Goal: Find specific page/section: Find specific page/section

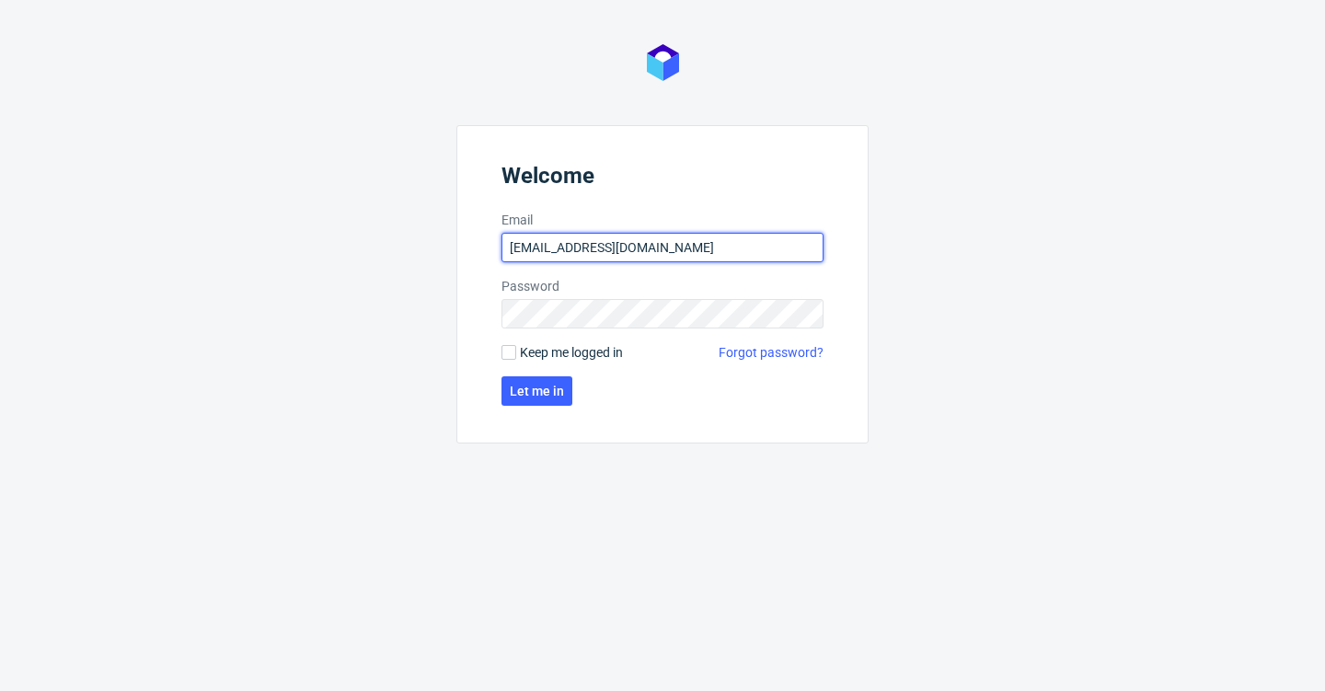
type input "[EMAIL_ADDRESS][DOMAIN_NAME]"
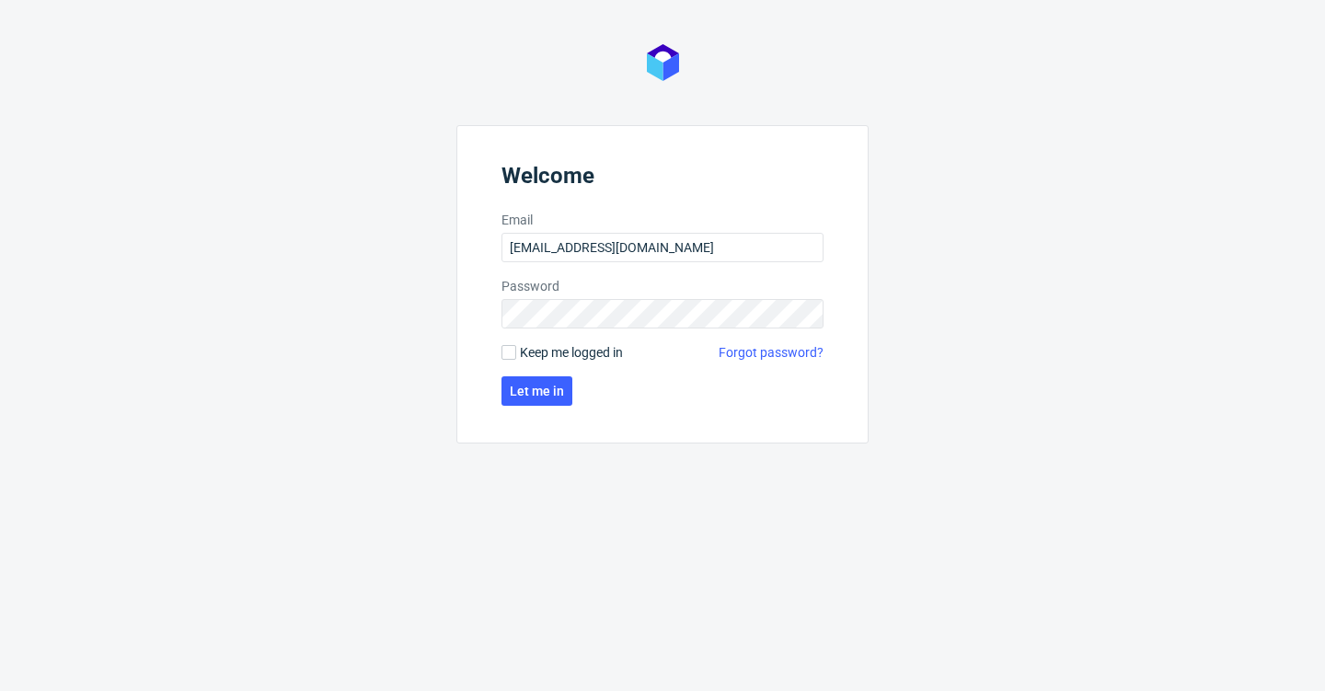
click at [534, 369] on form "Welcome Email [EMAIL_ADDRESS][DOMAIN_NAME] Password Keep me logged in Forgot pa…" at bounding box center [662, 284] width 412 height 318
click at [554, 362] on form "Welcome Email [EMAIL_ADDRESS][DOMAIN_NAME] Password Keep me logged in Forgot pa…" at bounding box center [662, 284] width 412 height 318
click at [541, 360] on span "Keep me logged in" at bounding box center [571, 352] width 103 height 18
click at [516, 360] on input "Keep me logged in" at bounding box center [508, 352] width 15 height 15
checkbox input "true"
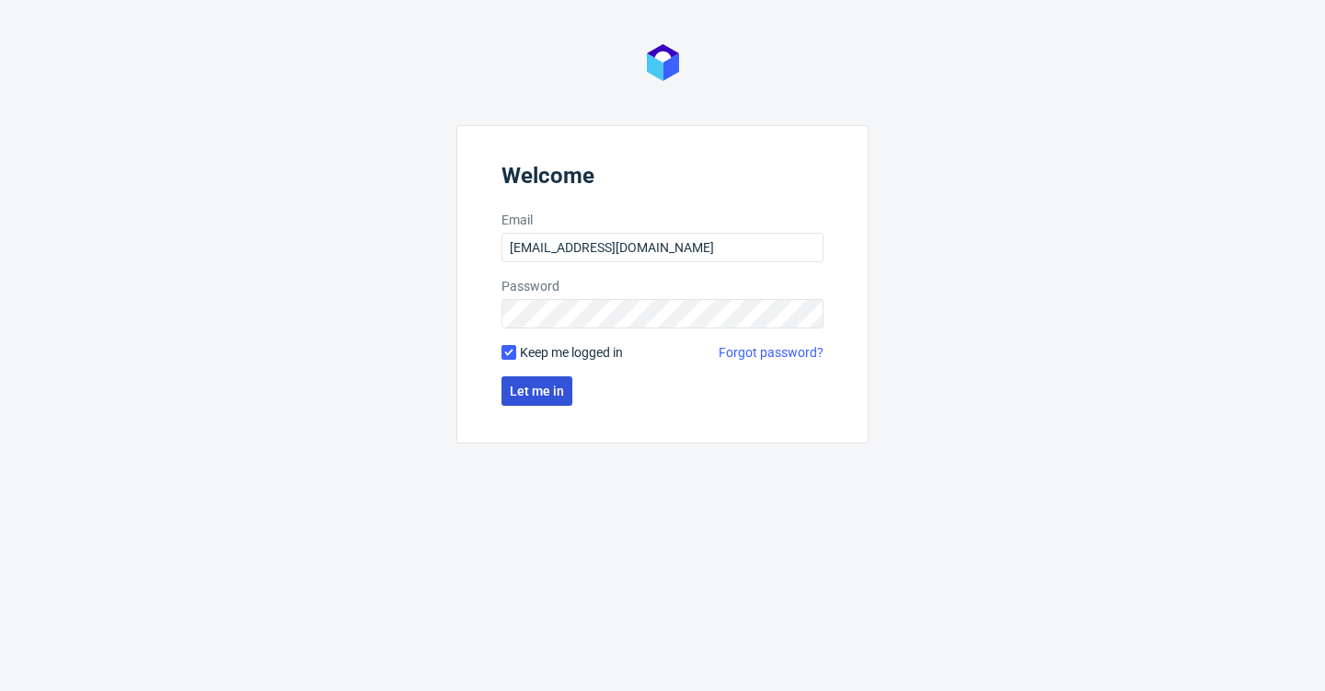
click at [541, 404] on button "Let me in" at bounding box center [536, 390] width 71 height 29
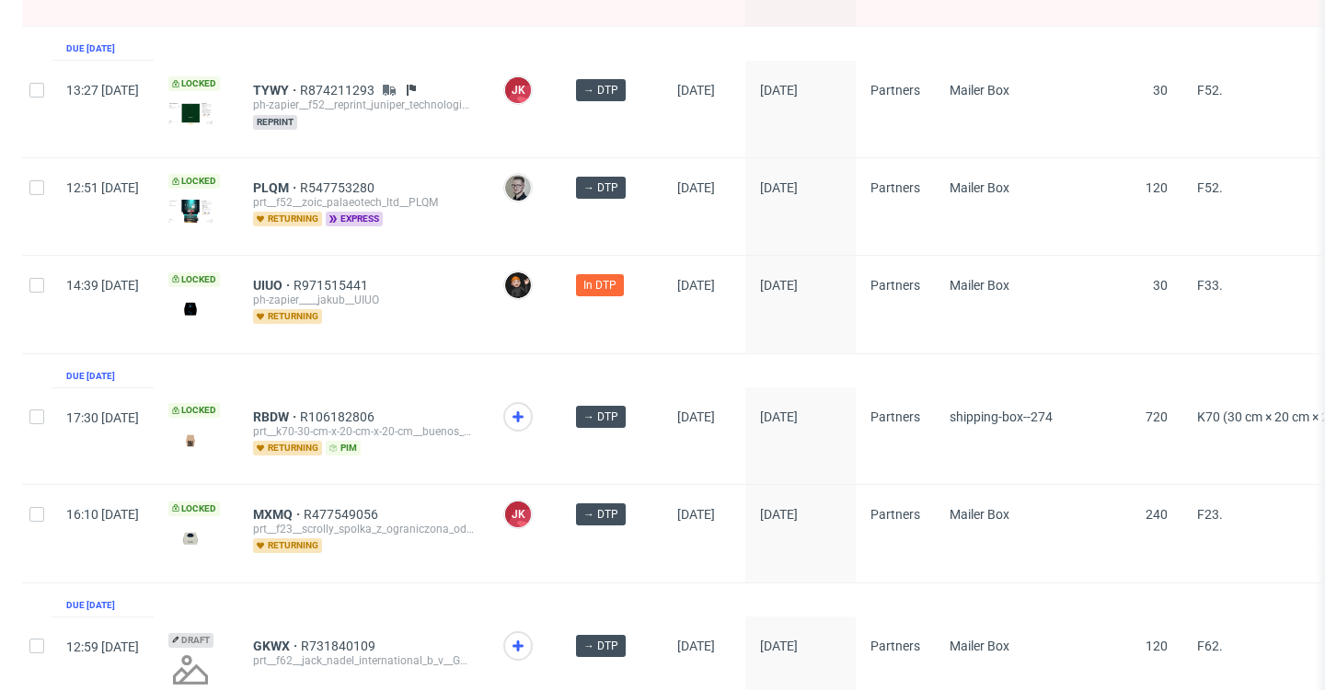
scroll to position [3034, 0]
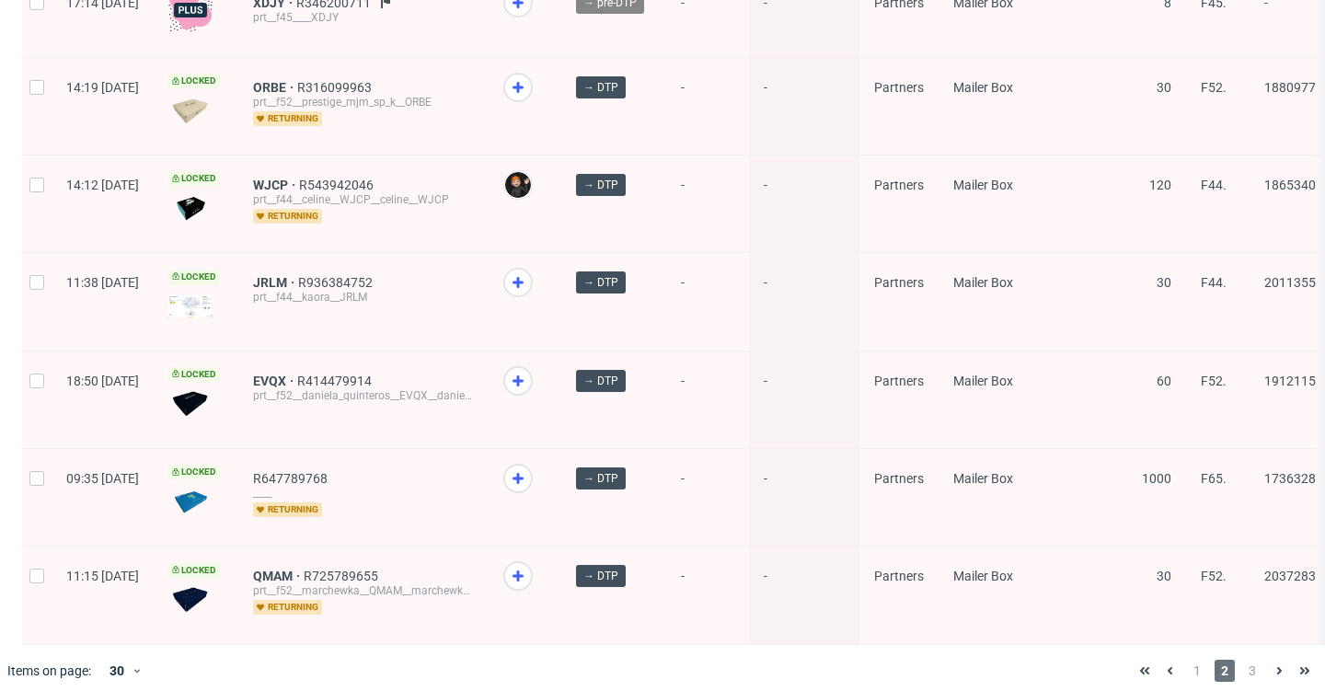
scroll to position [2488, 0]
click at [1187, 661] on span "1" at bounding box center [1197, 672] width 20 height 22
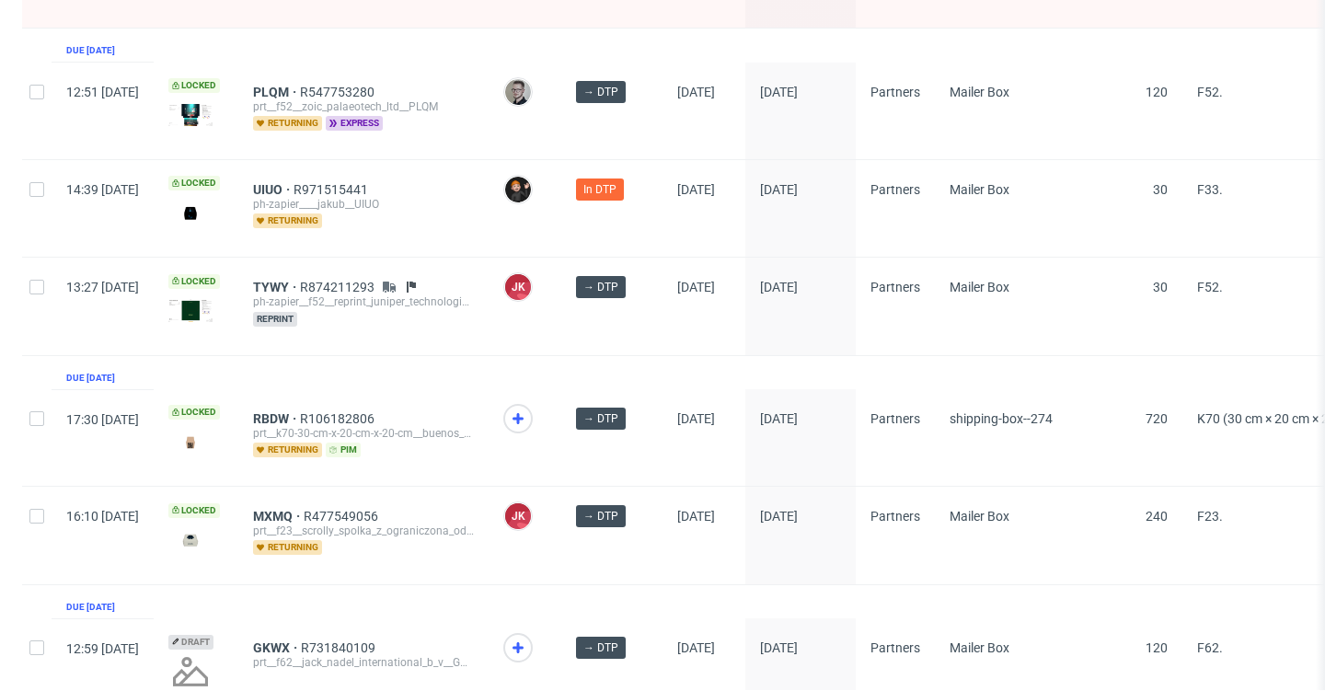
scroll to position [2981, 0]
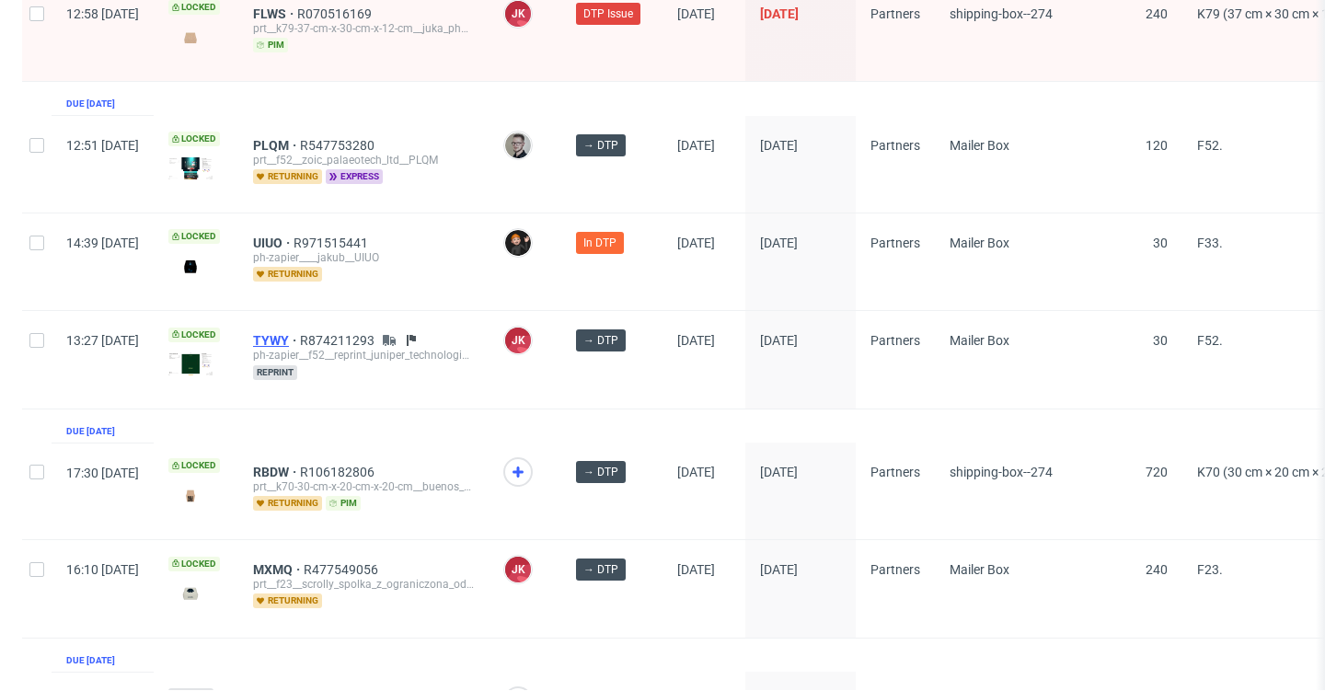
click at [300, 333] on span "TYWY" at bounding box center [276, 340] width 47 height 15
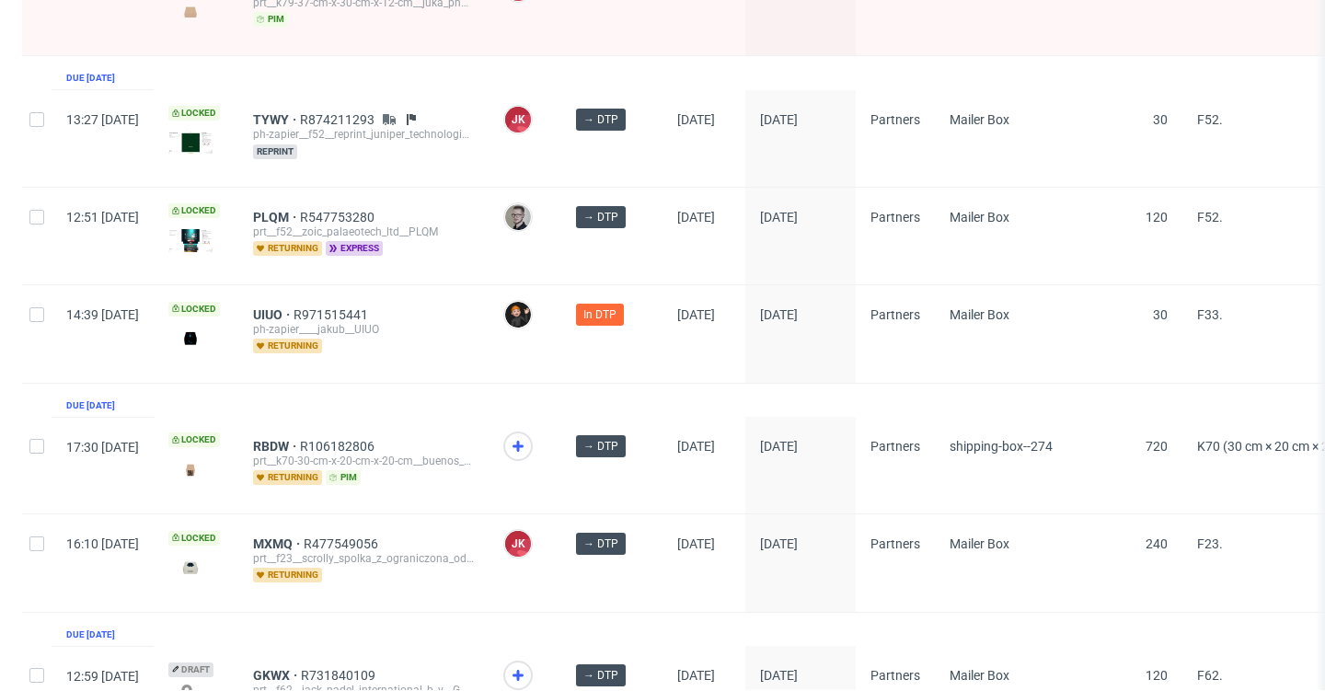
scroll to position [2992, 0]
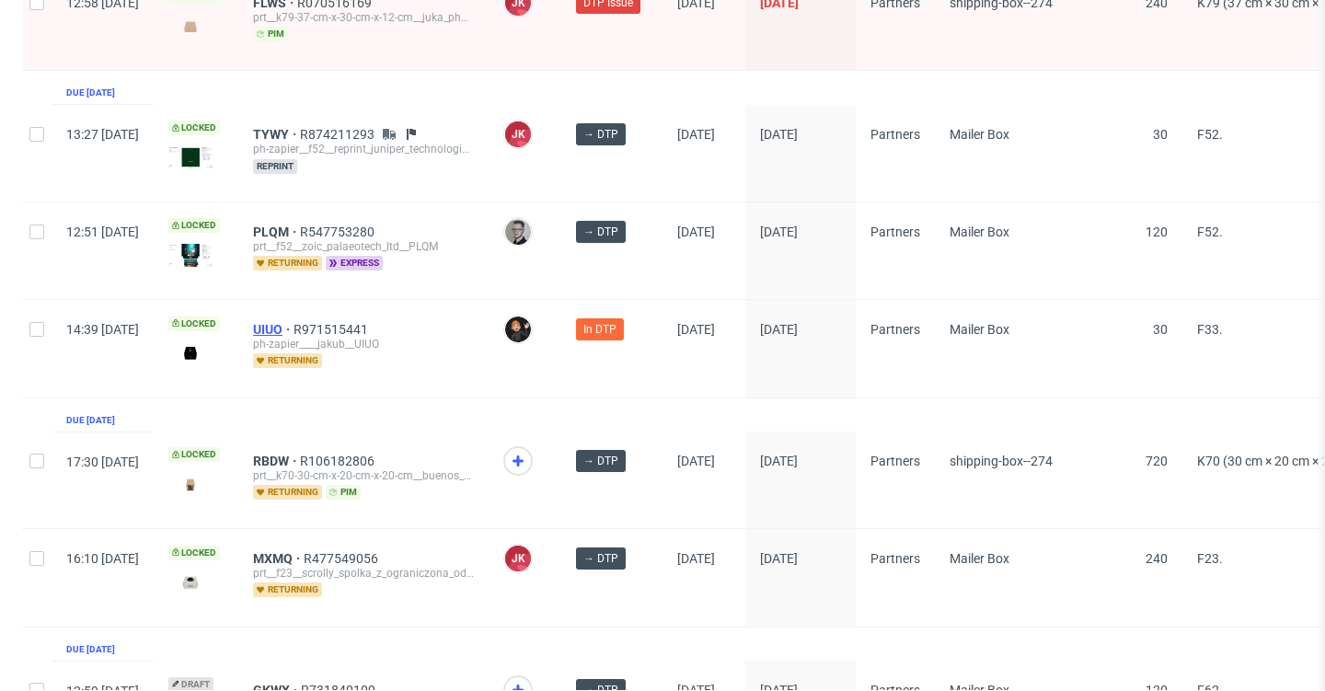
click at [294, 322] on span "UIUO" at bounding box center [273, 329] width 40 height 15
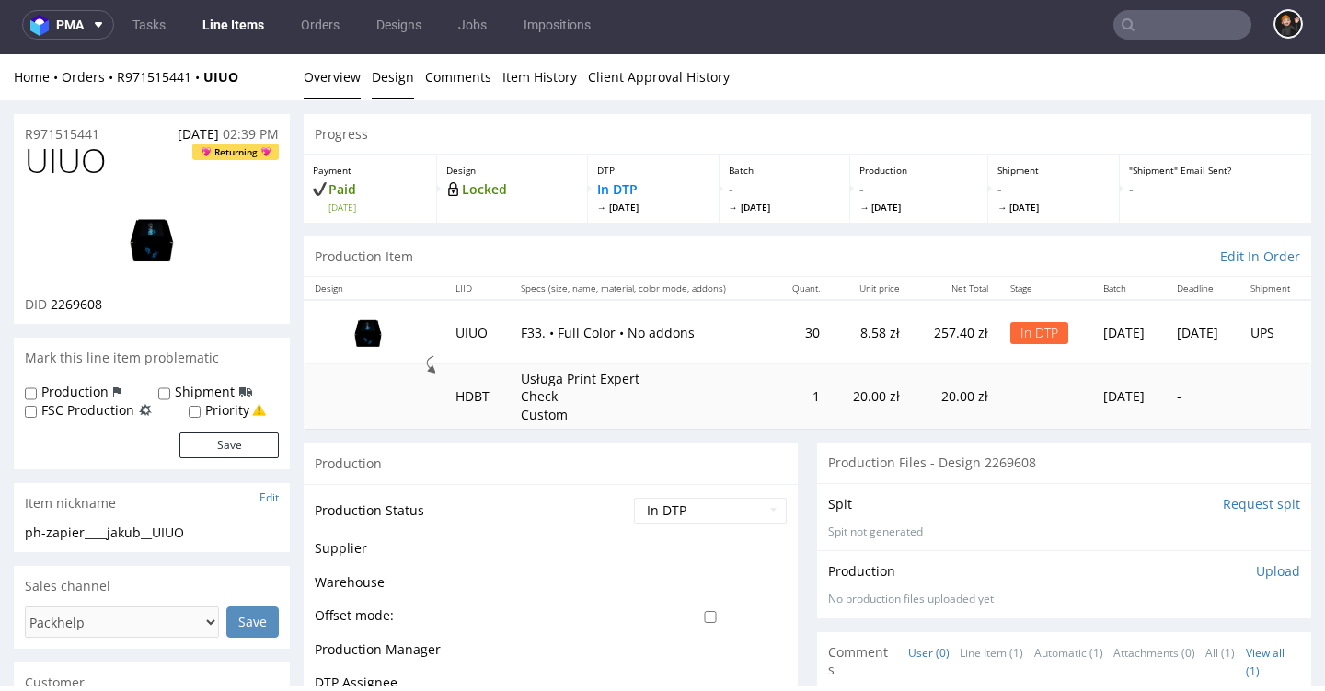
click at [401, 81] on link "Design" at bounding box center [393, 76] width 42 height 45
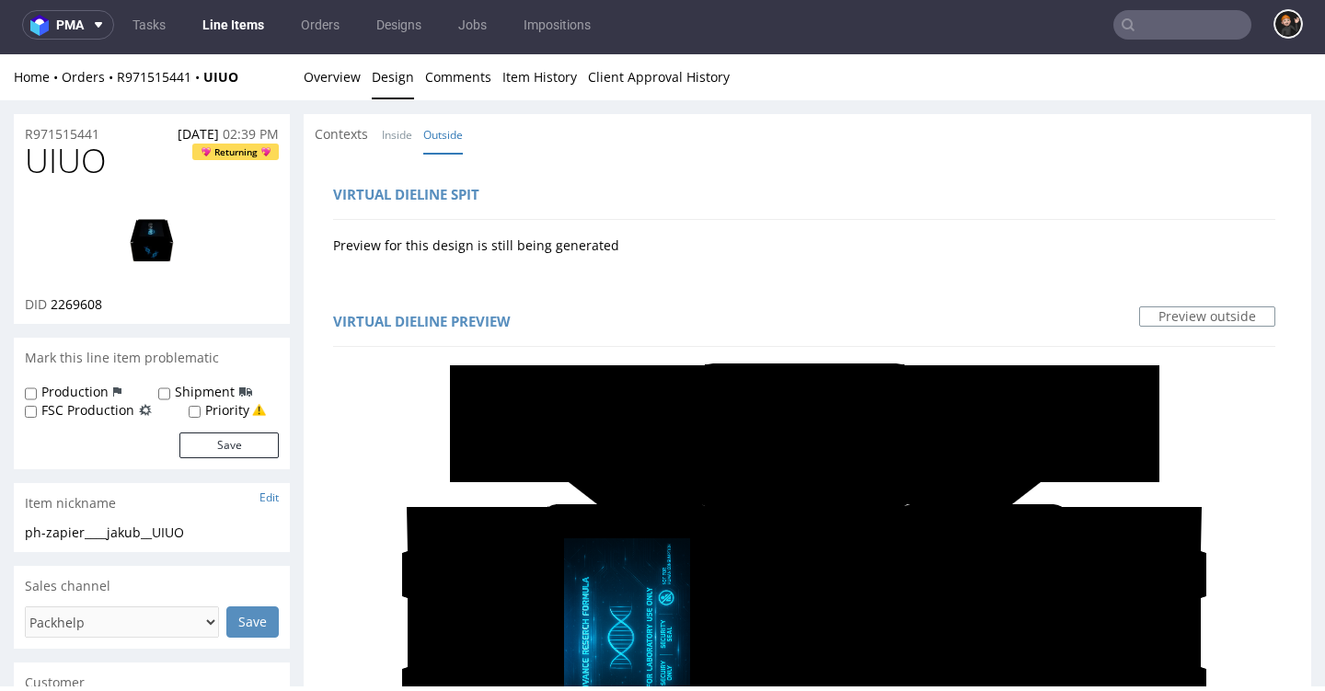
click at [137, 248] on img at bounding box center [151, 239] width 147 height 83
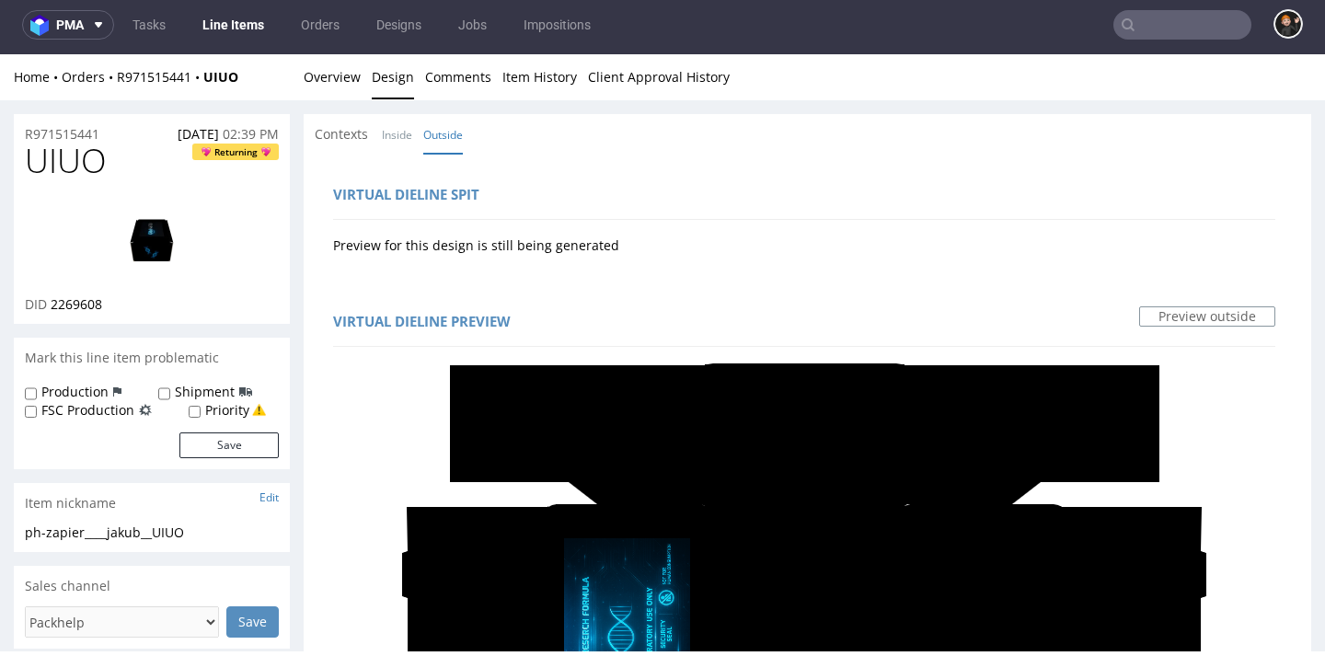
click at [157, 236] on img at bounding box center [151, 239] width 147 height 83
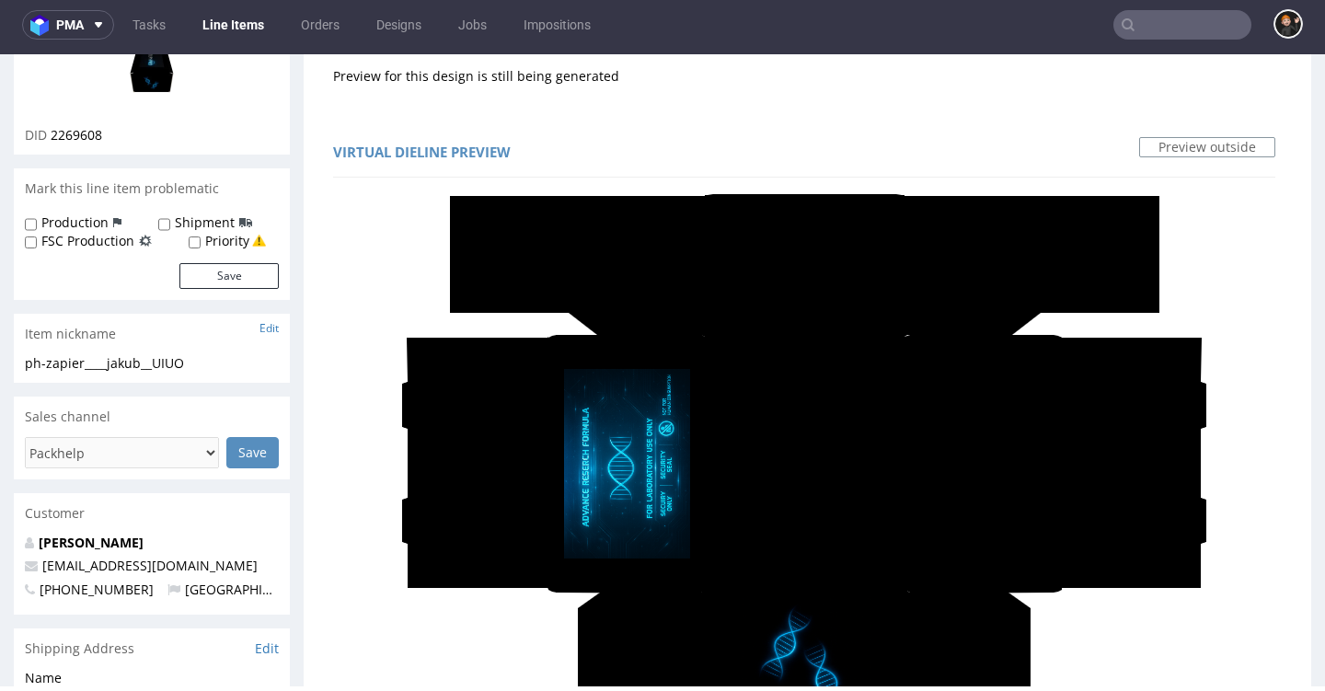
scroll to position [170, 0]
